Goal: Information Seeking & Learning: Learn about a topic

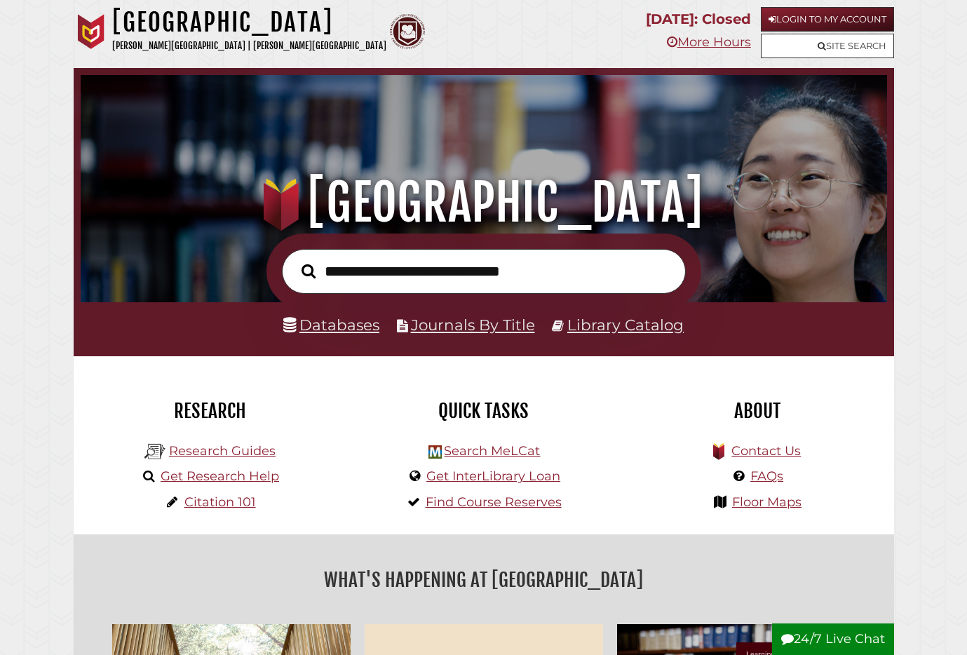
scroll to position [266, 799]
click at [479, 455] on link "Search MeLCat" at bounding box center [492, 450] width 96 height 15
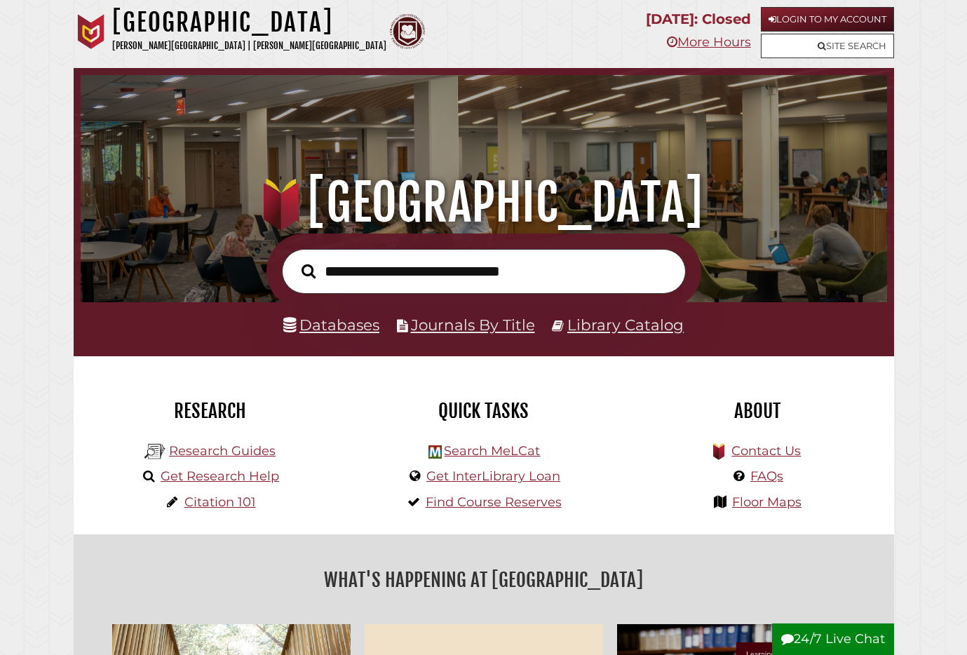
scroll to position [266, 799]
click at [363, 316] on link "Databases" at bounding box center [331, 324] width 96 height 18
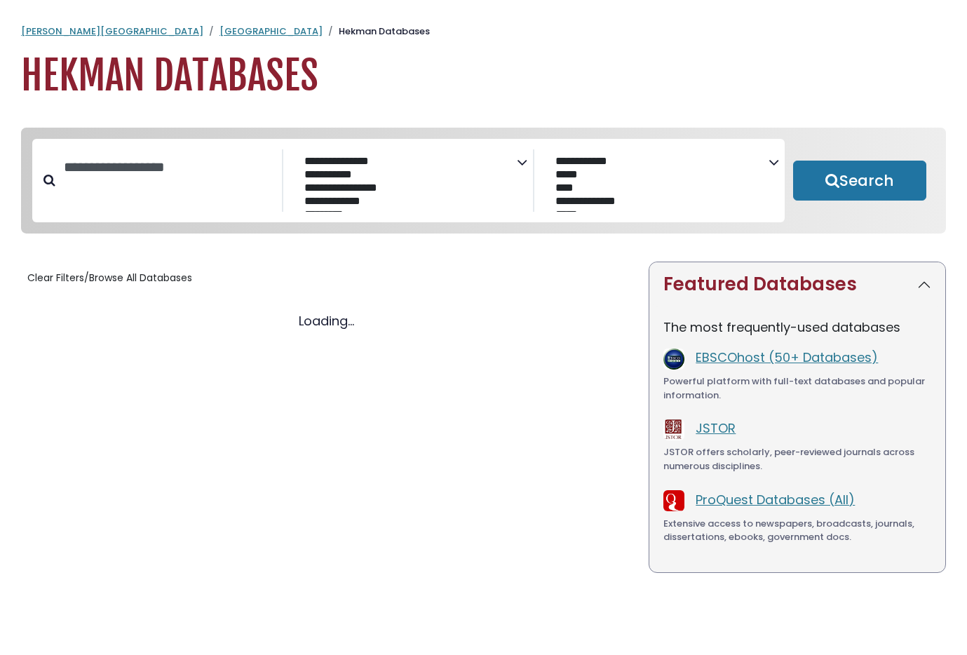
select select "Database Subject Filter"
select select "Database Vendors Filter"
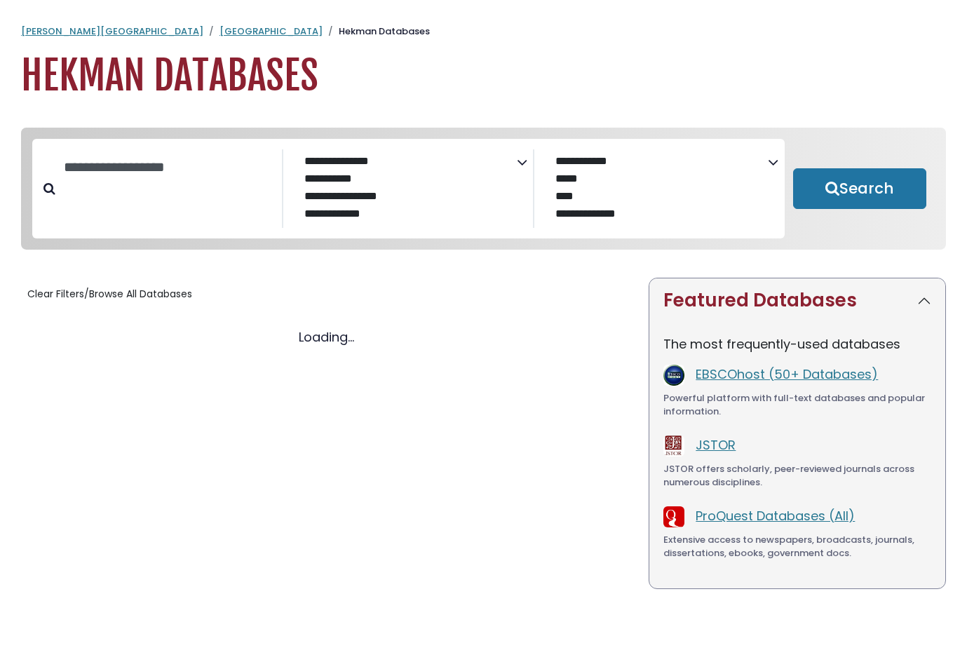
select select "Database Subject Filter"
select select "Database Vendors Filter"
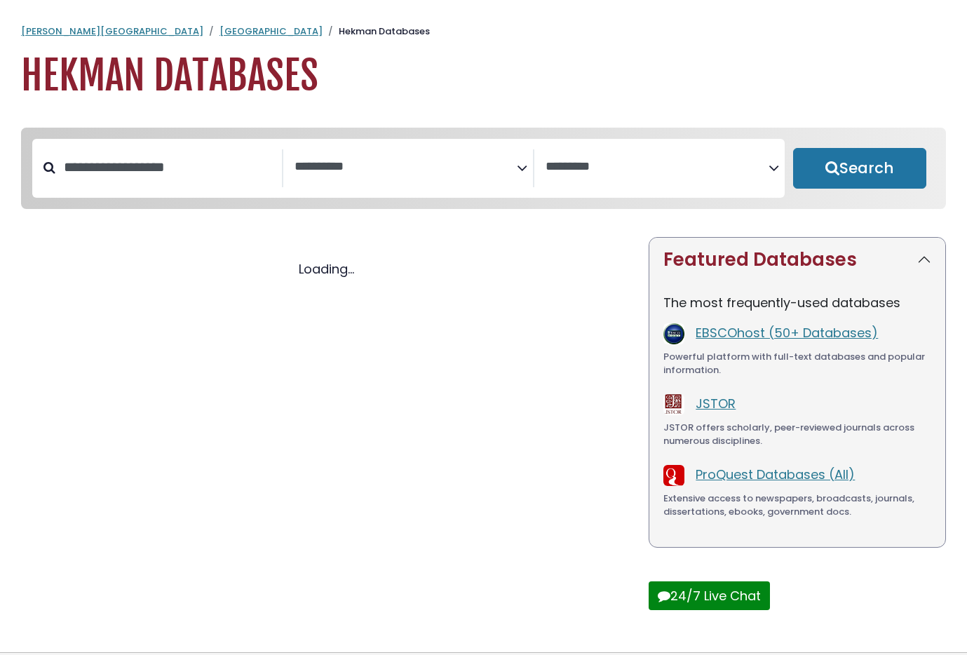
select select "Database Subject Filter"
select select "Database Vendors Filter"
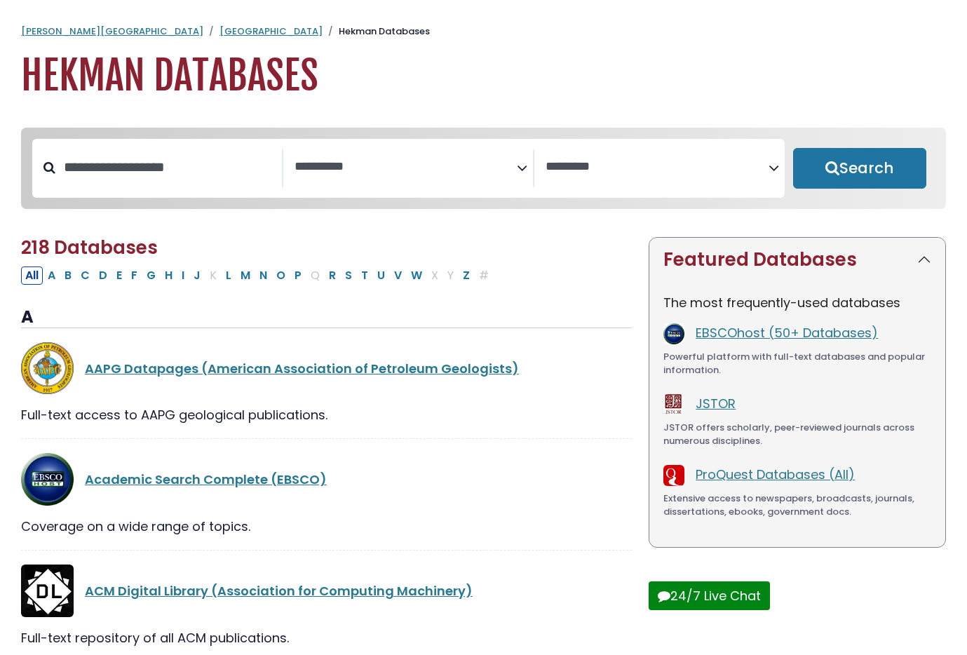
scroll to position [1, 0]
click at [726, 409] on link "JSTOR" at bounding box center [715, 403] width 40 height 18
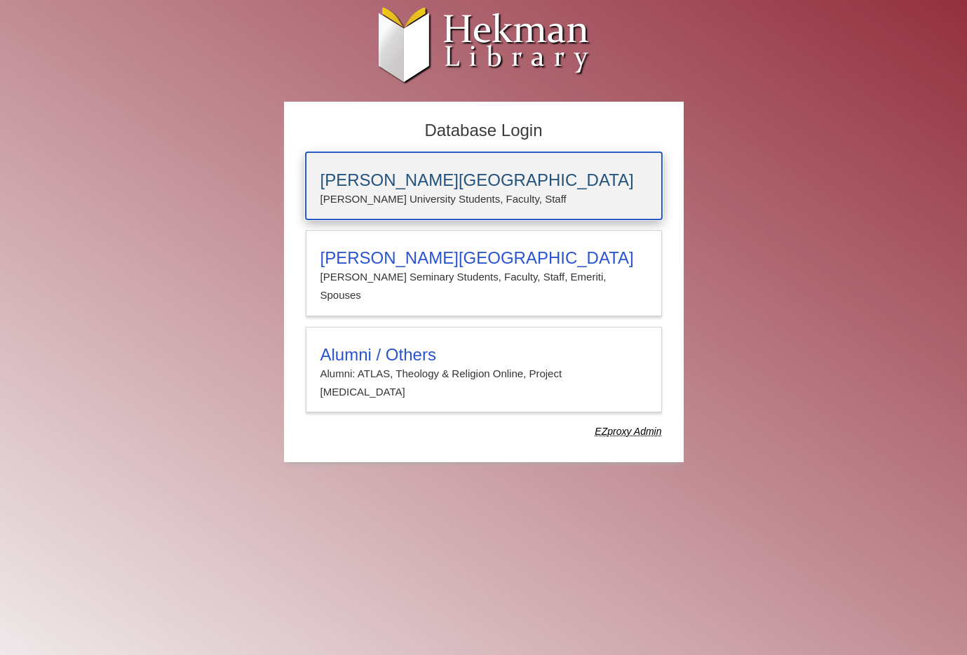
click at [515, 196] on p "[PERSON_NAME] University Students, Faculty, Staff" at bounding box center [483, 199] width 327 height 18
